Goal: Task Accomplishment & Management: Complete application form

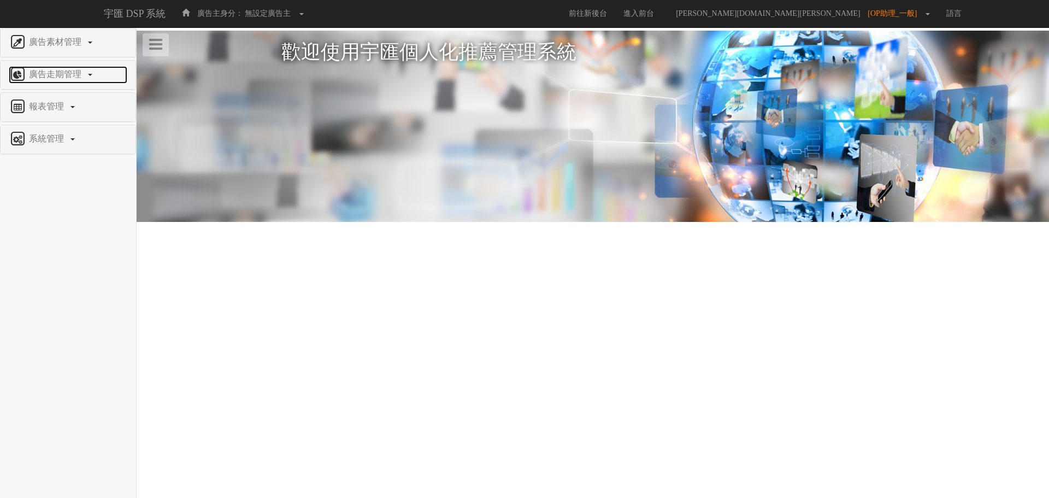
click at [70, 69] on span "廣告走期管理" at bounding box center [56, 73] width 61 height 9
click at [61, 73] on span "廣告走期管理" at bounding box center [56, 73] width 61 height 9
click at [72, 47] on link "廣告素材管理" at bounding box center [68, 42] width 119 height 17
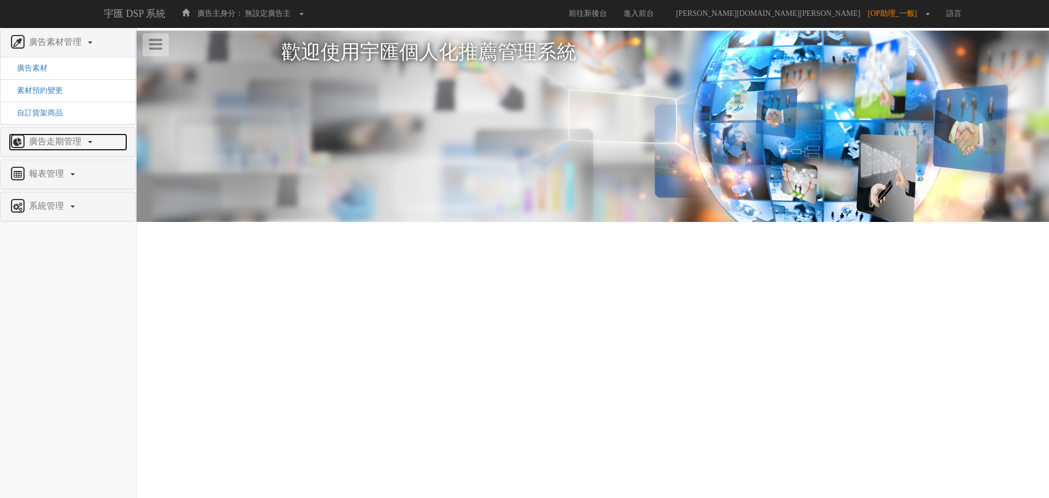
click at [66, 134] on link "廣告走期管理" at bounding box center [68, 141] width 119 height 17
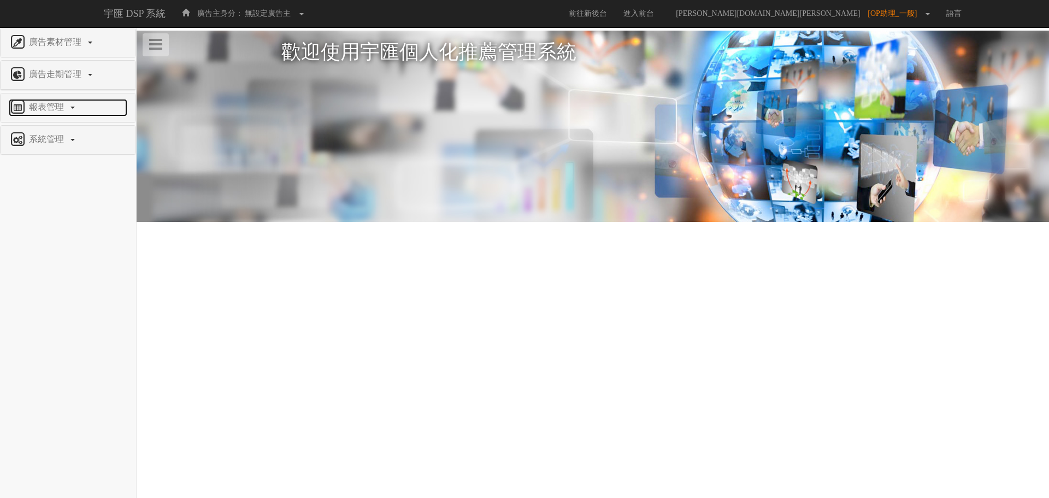
click at [57, 111] on span "報表管理" at bounding box center [47, 106] width 43 height 9
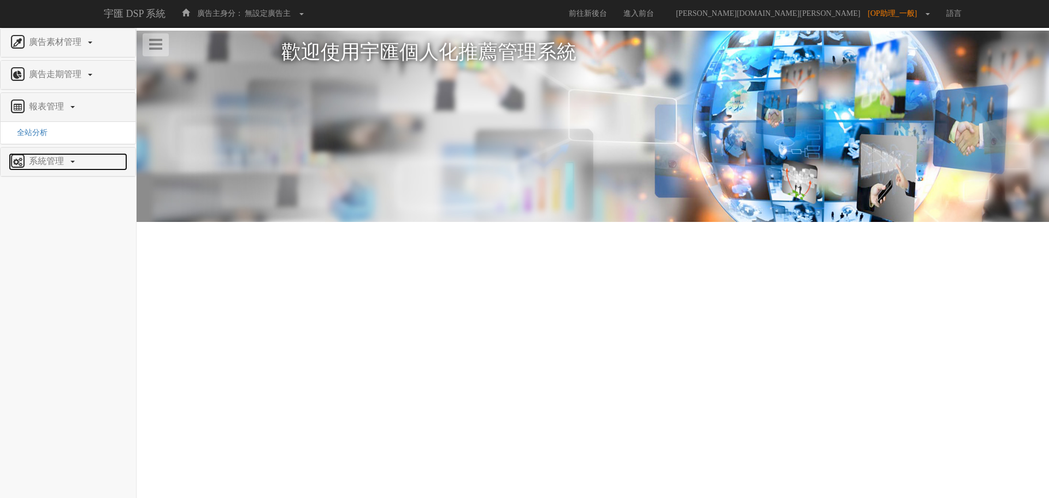
click at [46, 165] on span "系統管理" at bounding box center [47, 160] width 43 height 9
click at [50, 161] on span "廣告驗證設定" at bounding box center [36, 165] width 54 height 8
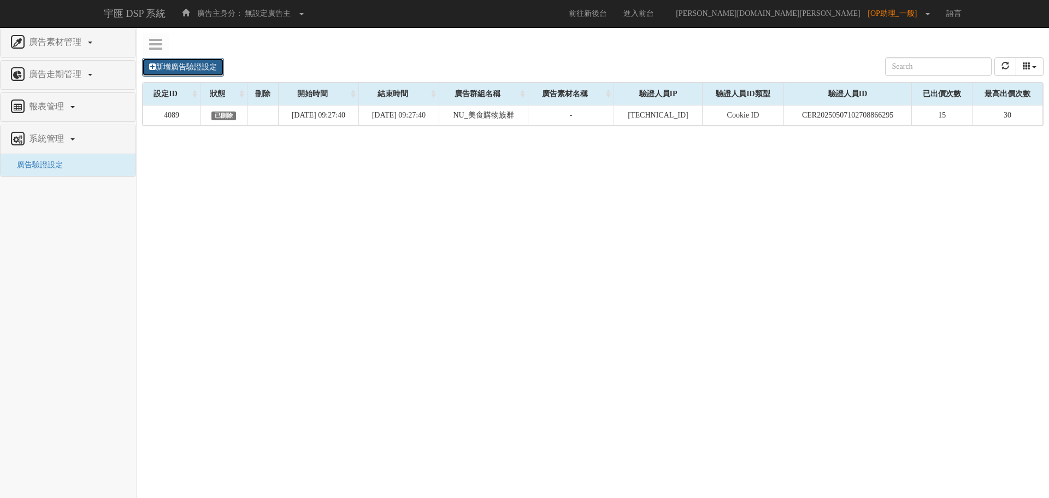
click at [215, 72] on link "新增廣告驗證設定" at bounding box center [183, 67] width 82 height 19
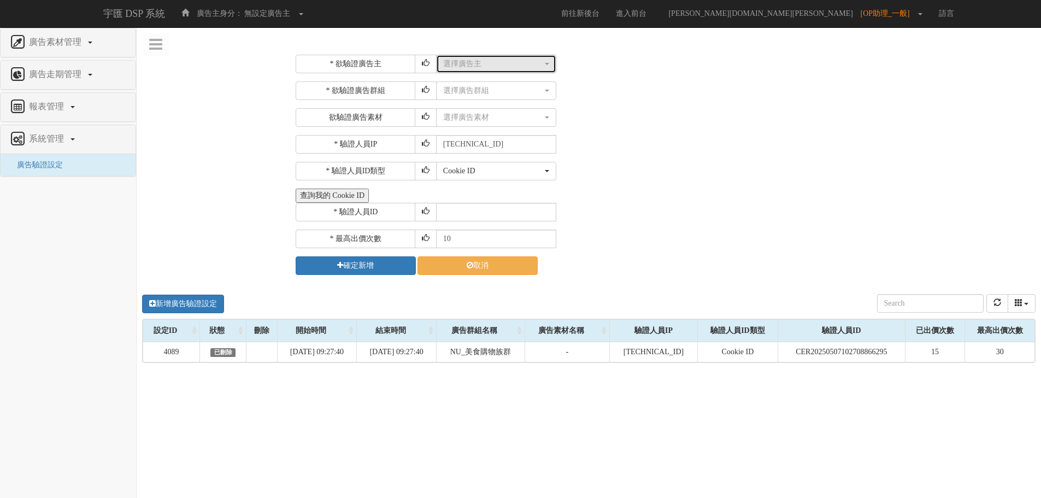
click at [473, 57] on button "選擇廣告主" at bounding box center [496, 64] width 120 height 19
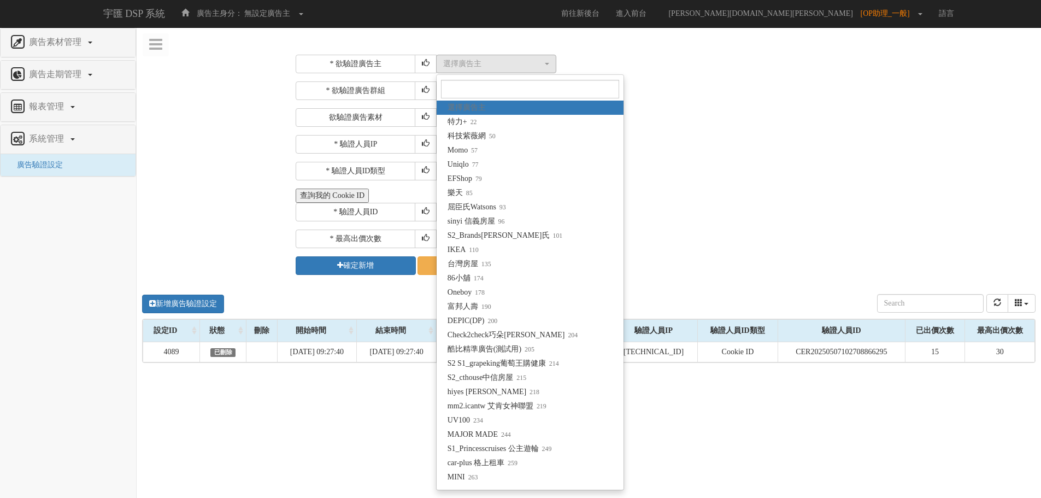
click at [811, 81] on div "* 欲驗證廣告主 選擇廣告主 特力+ 科技紫薇網 Momo Uniqlo EFShop 樂天 屈臣氏Watsons sinyi 信義房屋 S2_Brands白…" at bounding box center [664, 165] width 737 height 220
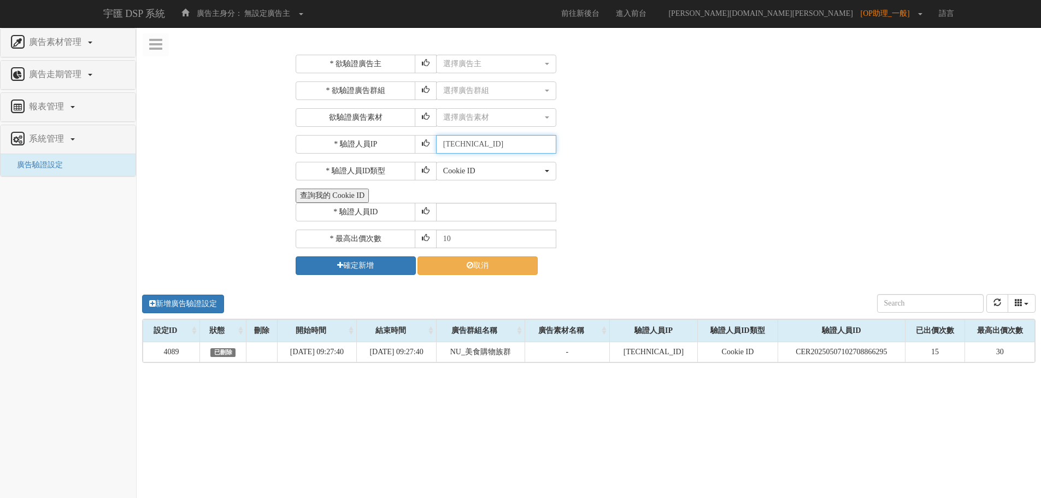
click at [530, 148] on input "[TECHNICAL_ID]" at bounding box center [496, 144] width 120 height 19
click at [325, 193] on button "查詢我的 Cookie ID" at bounding box center [332, 196] width 73 height 14
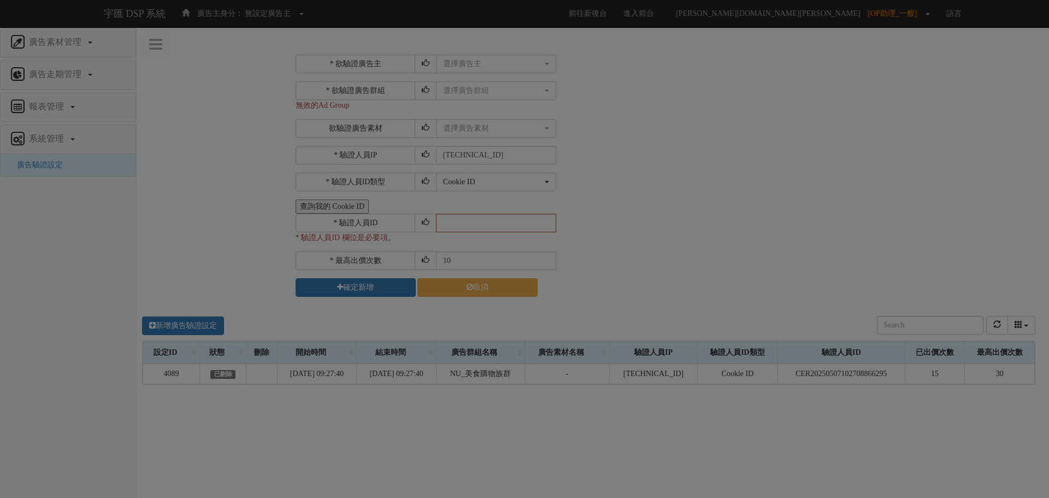
click at [576, 155] on div "Loading" at bounding box center [524, 249] width 1049 height 498
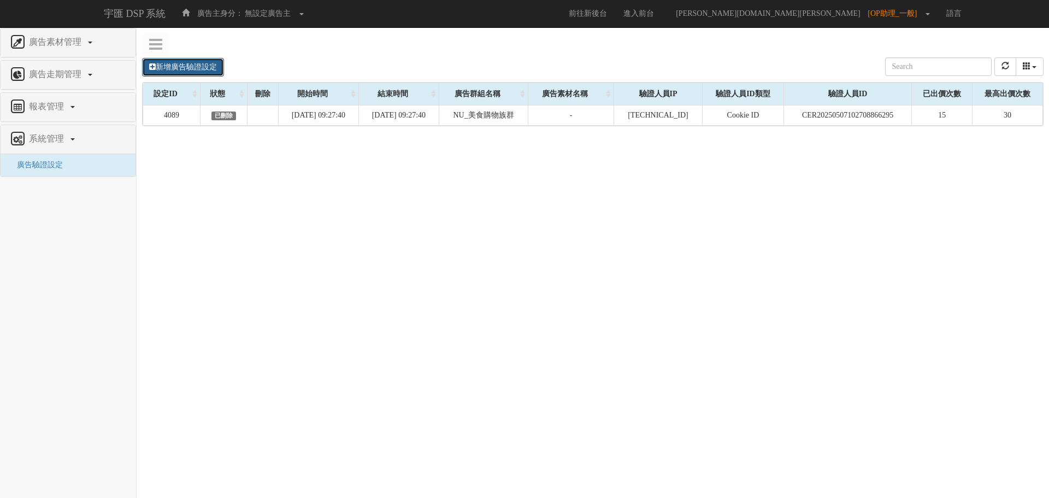
click at [201, 71] on link "新增廣告驗證設定" at bounding box center [183, 67] width 82 height 19
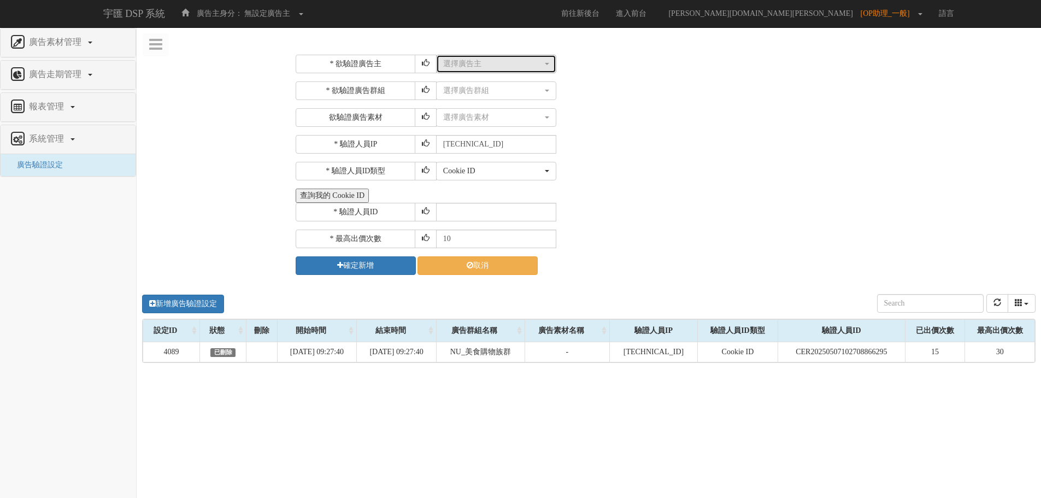
click at [511, 58] on div "選擇廣告主" at bounding box center [492, 63] width 99 height 11
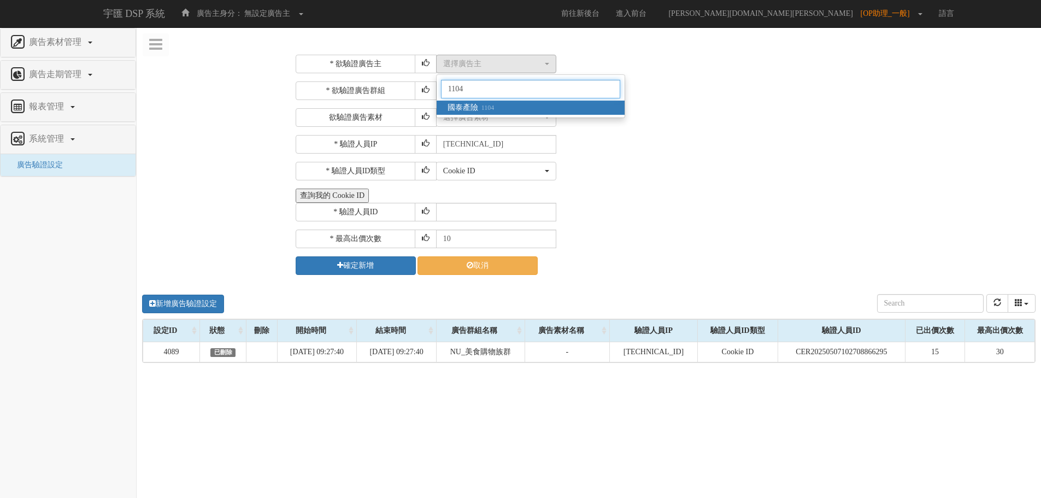
type input "1104"
click at [526, 110] on link "國泰產險 1104" at bounding box center [531, 108] width 188 height 14
select select "1104"
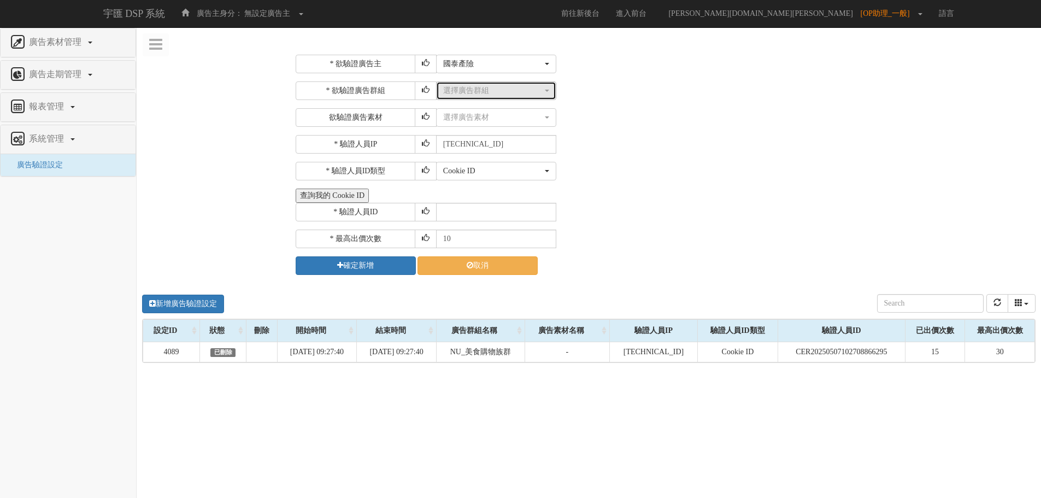
click at [493, 90] on div "選擇廣告群組" at bounding box center [492, 90] width 99 height 11
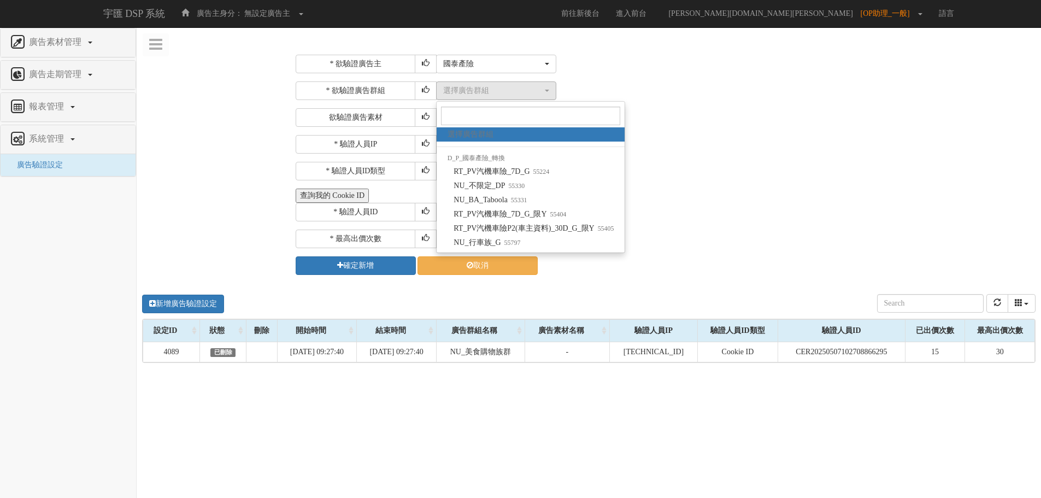
click at [685, 214] on div "* 驗證人員ID" at bounding box center [664, 212] width 737 height 19
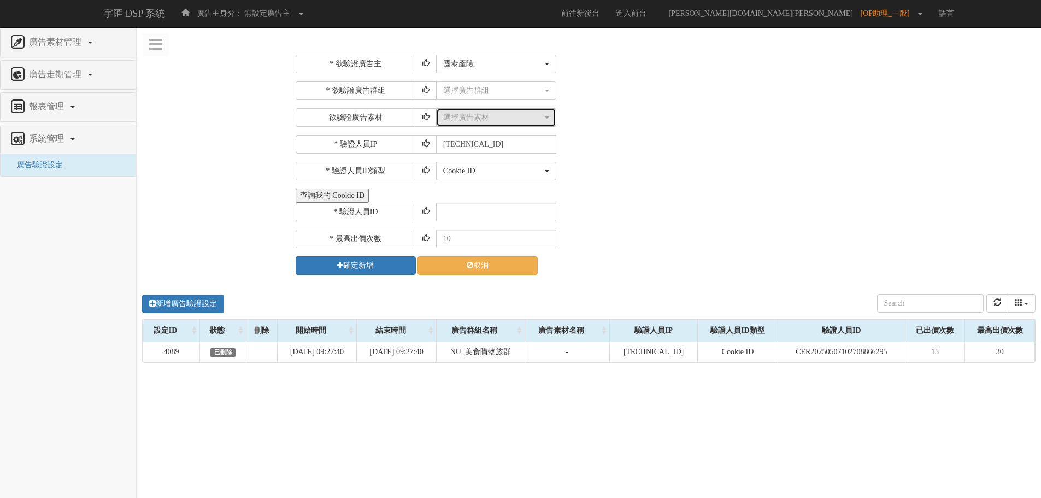
click at [519, 120] on div "選擇廣告素材" at bounding box center [492, 117] width 99 height 11
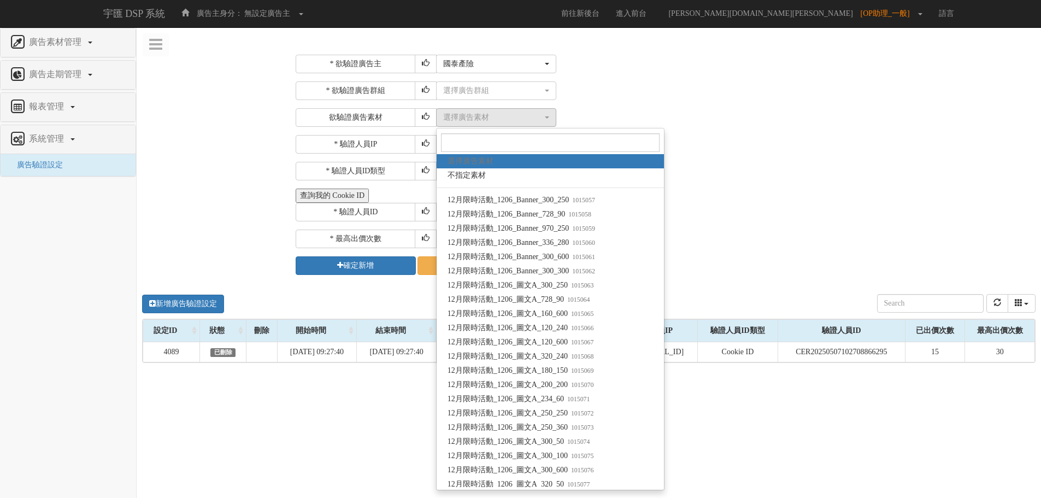
click at [713, 137] on div "* 驗證人員IP [TECHNICAL_ID]" at bounding box center [664, 144] width 737 height 19
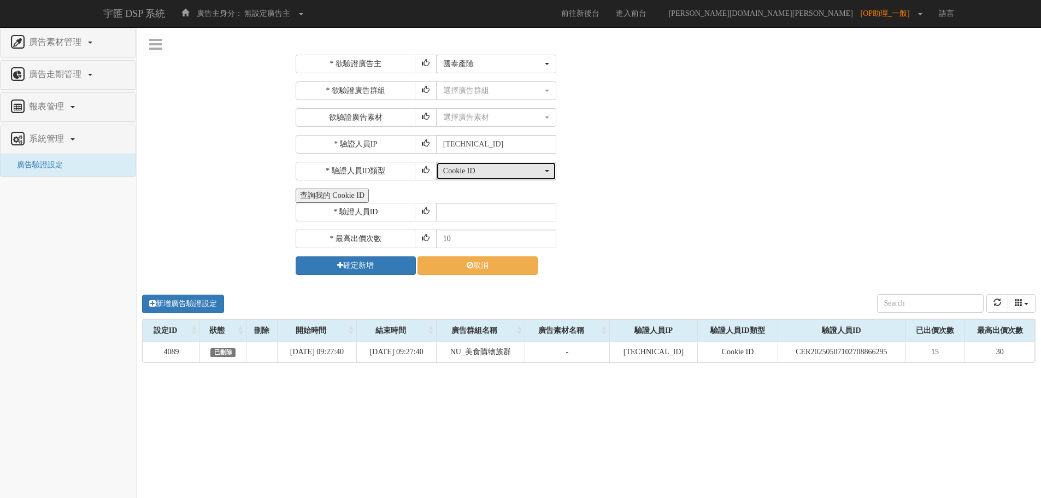
click at [532, 169] on div "Cookie ID" at bounding box center [492, 171] width 99 height 11
click at [631, 167] on div "Cookie ID ADID IDFA Cookie ID Cookie ID ADID IDFA" at bounding box center [734, 171] width 597 height 19
drag, startPoint x: 523, startPoint y: 146, endPoint x: 209, endPoint y: 142, distance: 313.2
click at [209, 142] on div "* 欲驗證廣告主 選擇廣告主 特力+ 科技紫薇網 Momo Uniqlo EFShop 樂天 屈臣氏[PERSON_NAME] sinyi 信義房屋 S2_B…" at bounding box center [589, 328] width 905 height 565
paste input "[TECHNICAL_ID]"
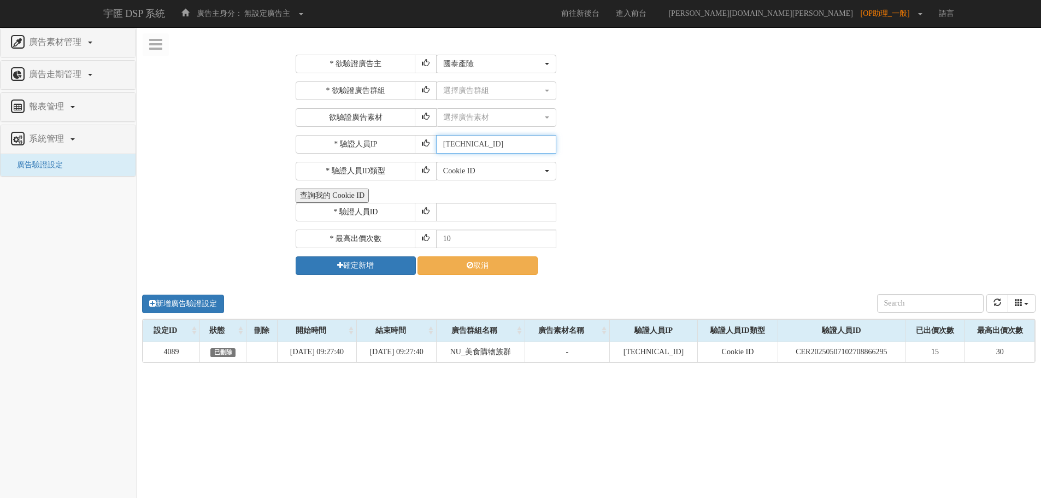
type input "[TECHNICAL_ID]"
click at [482, 244] on input "10" at bounding box center [496, 239] width 120 height 19
